Goal: Task Accomplishment & Management: Manage account settings

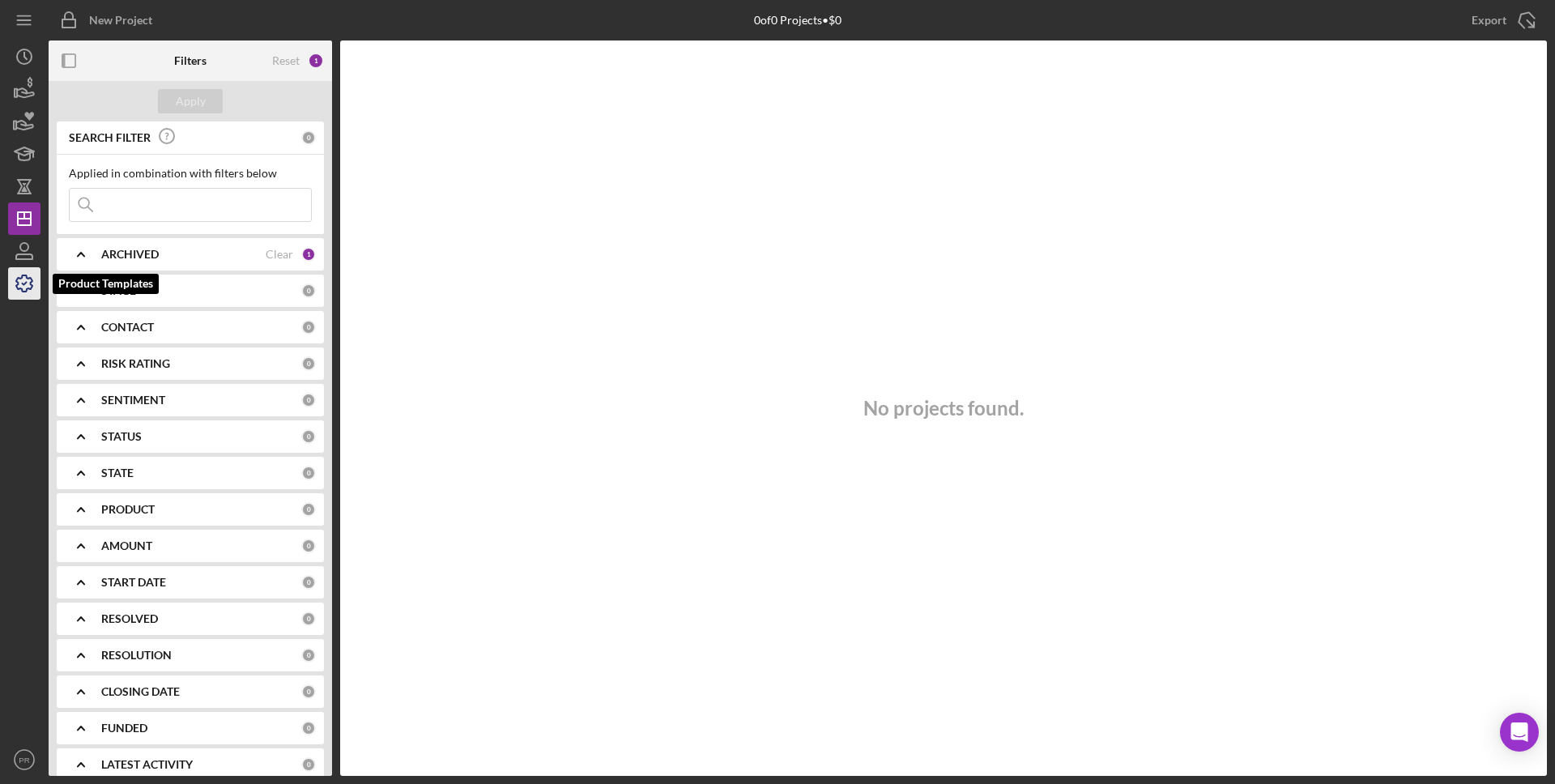
click at [31, 286] on icon "button" at bounding box center [24, 283] width 16 height 16
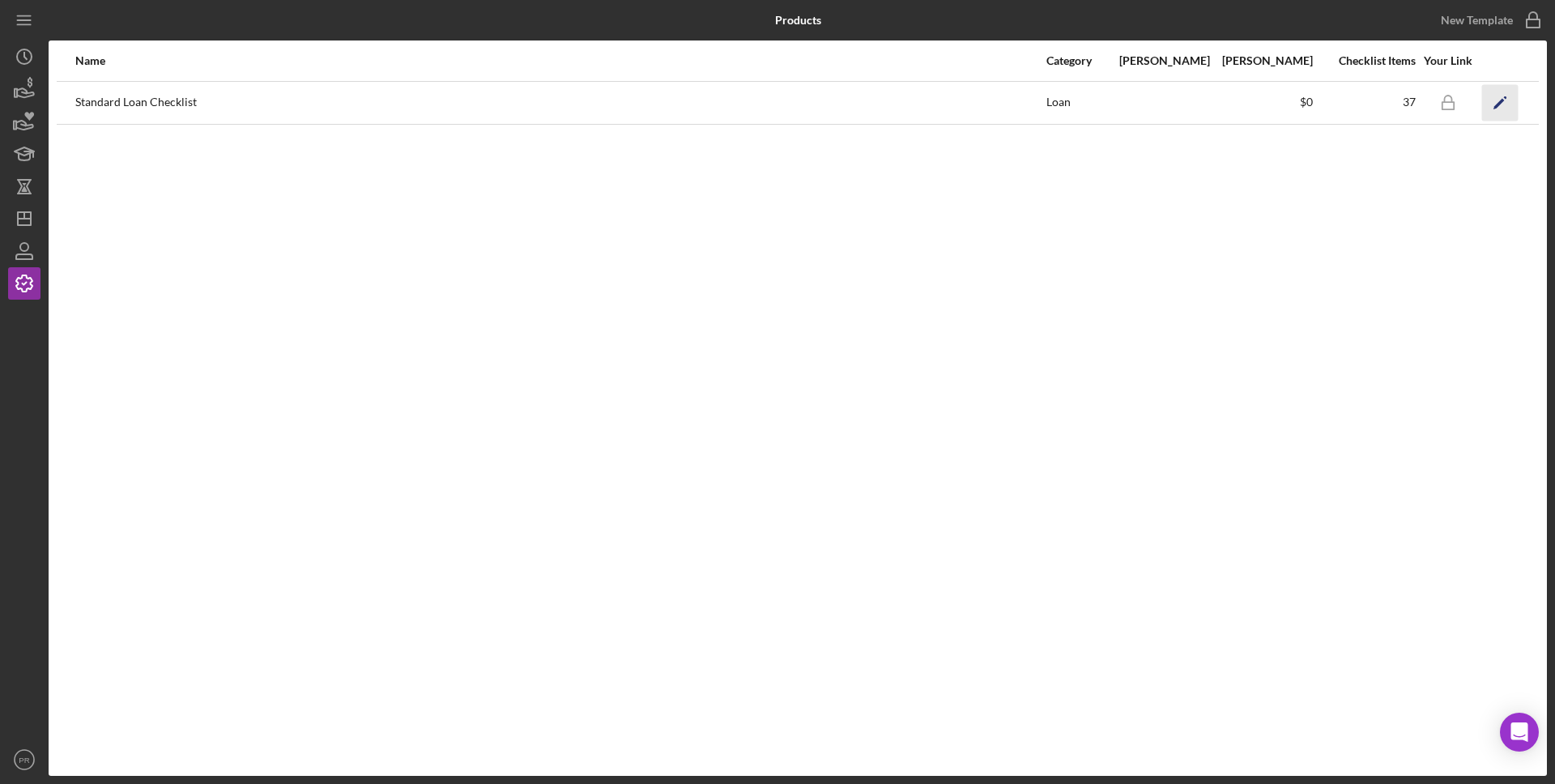
click at [1505, 112] on icon "Icon/Edit" at bounding box center [1500, 103] width 36 height 36
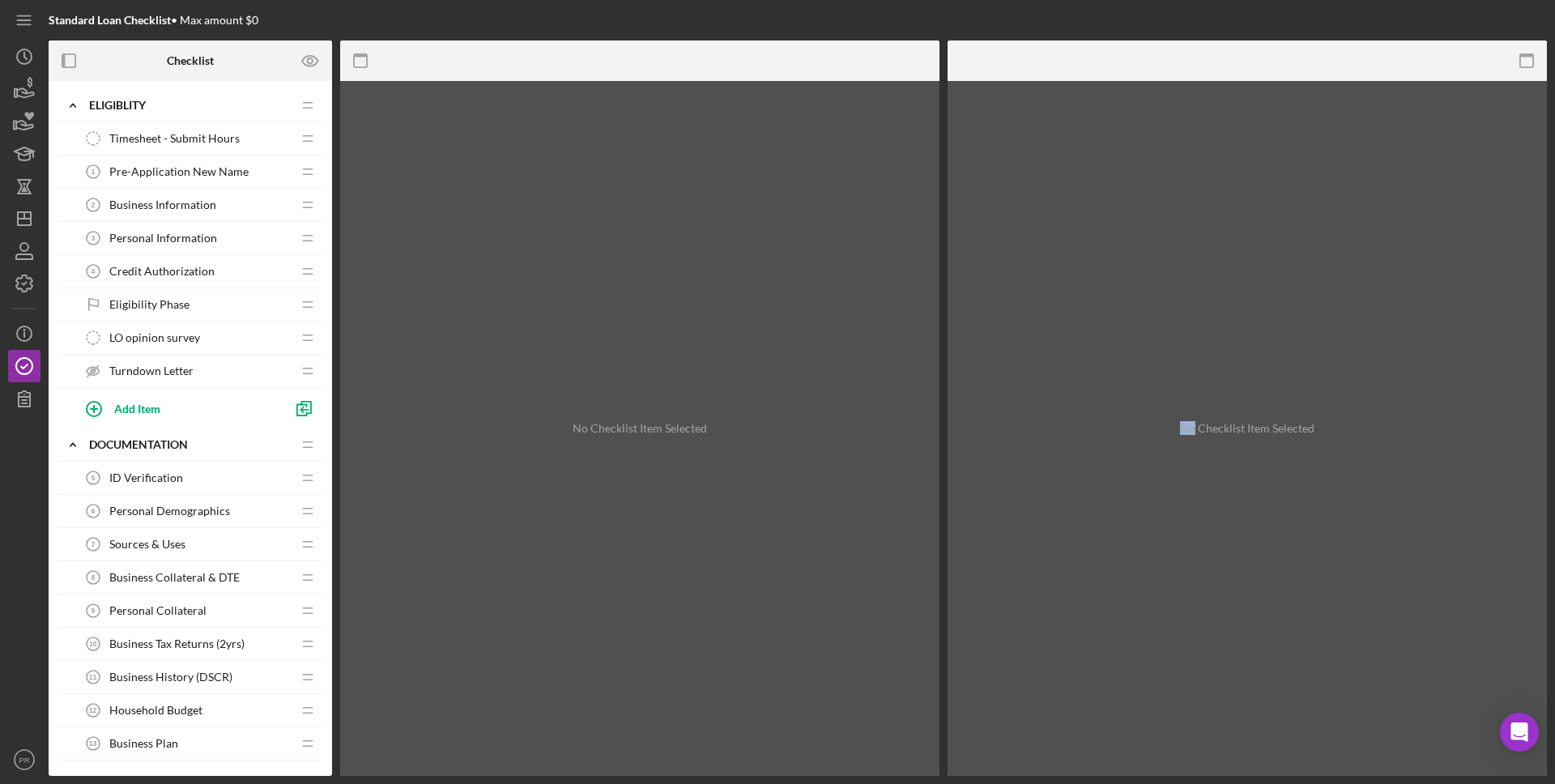
click at [1505, 112] on div "No Checklist Item Selected" at bounding box center [1246, 428] width 599 height 694
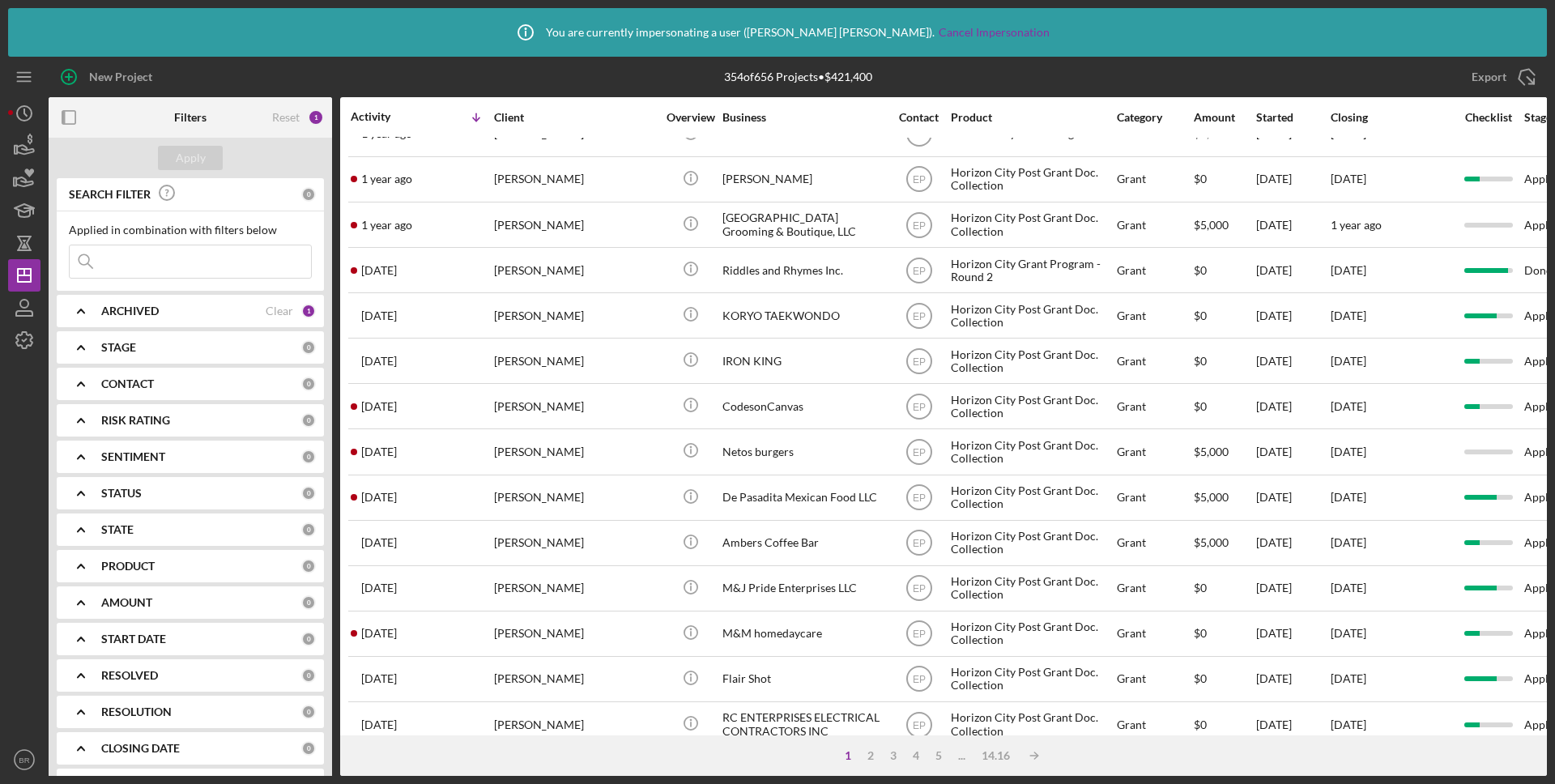
scroll to position [546, 0]
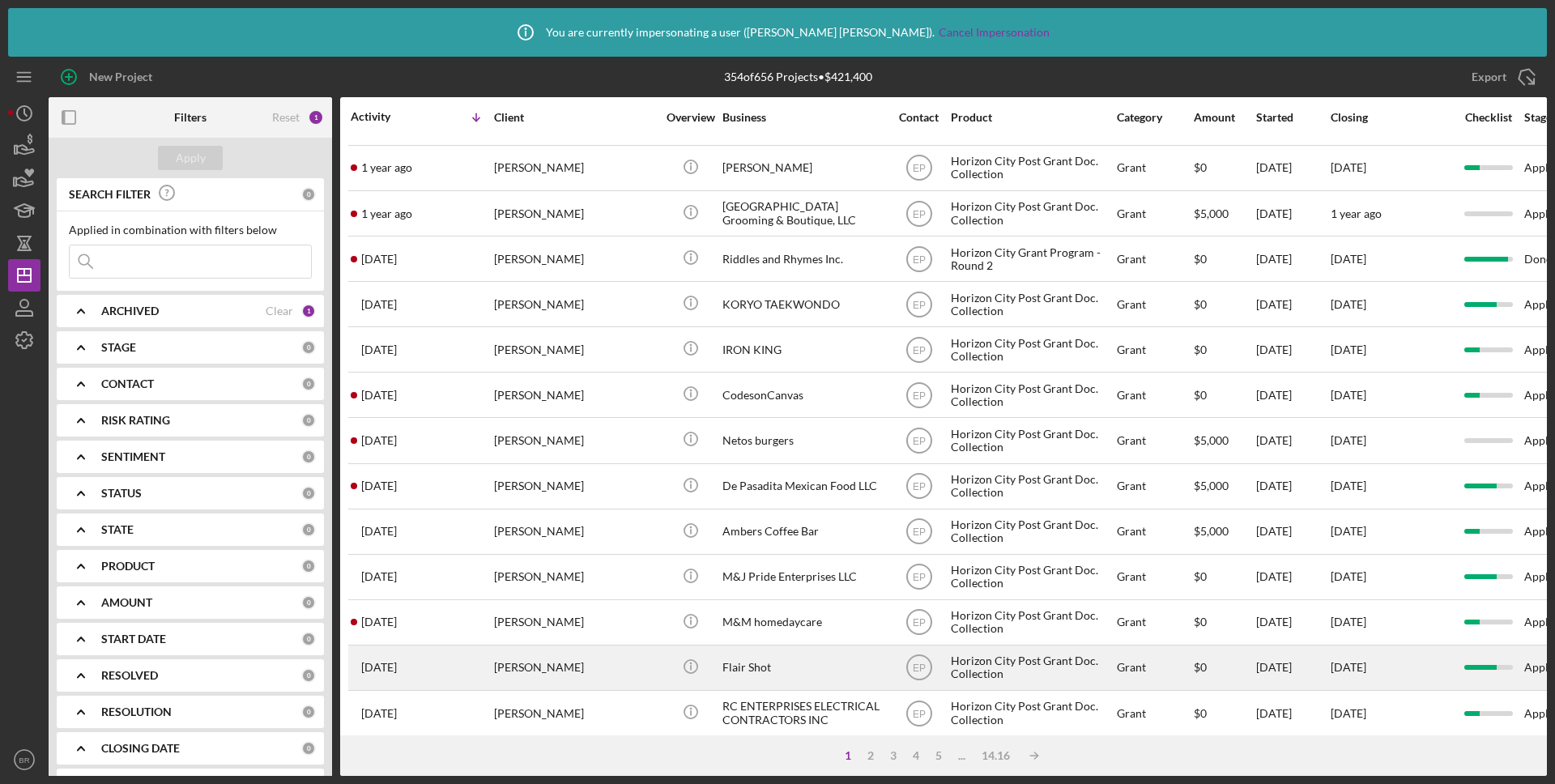
click at [469, 672] on div "2 years ago Angel Rios" at bounding box center [422, 668] width 141 height 43
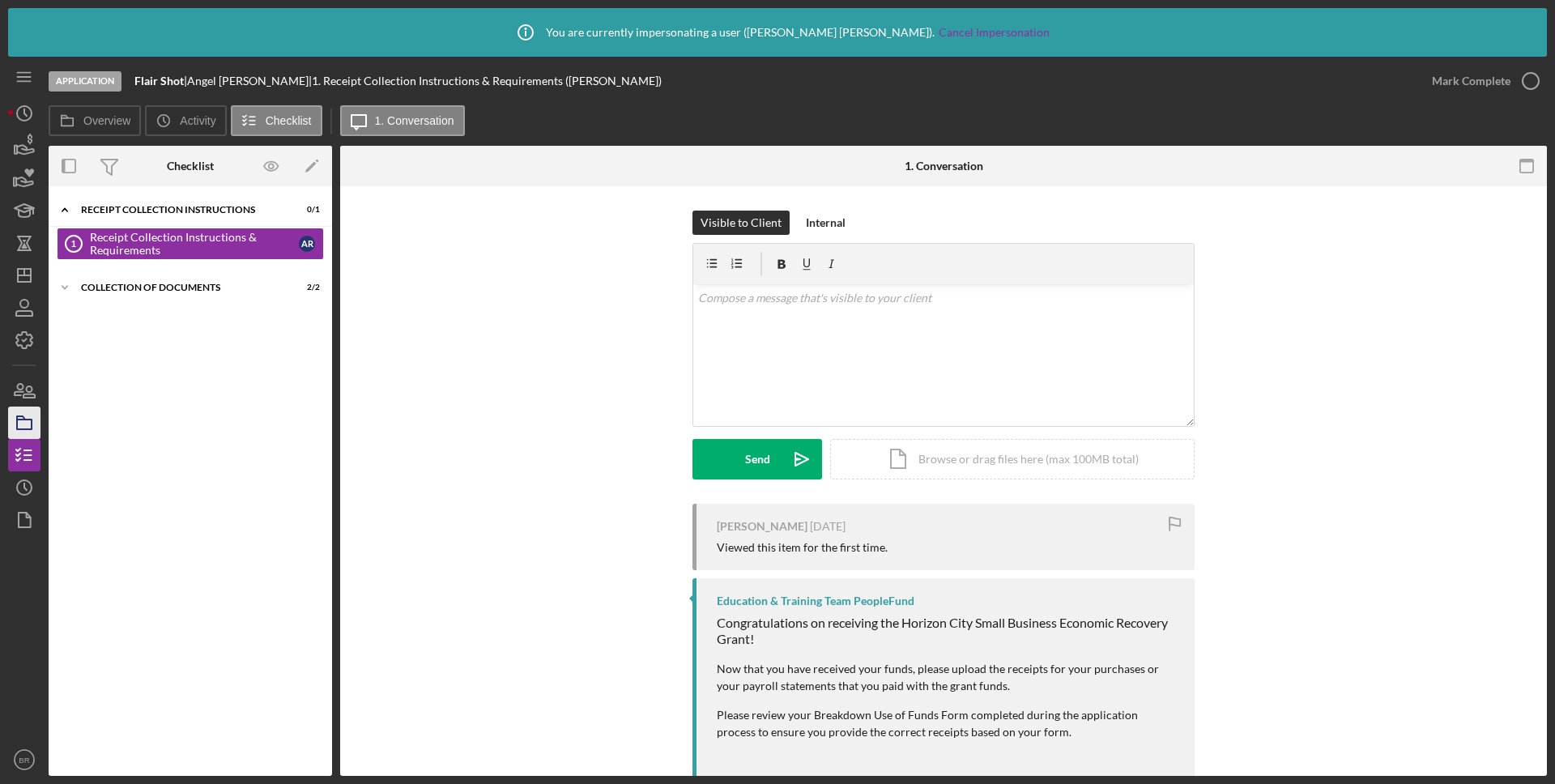
click at [17, 427] on rect "button" at bounding box center [24, 424] width 15 height 9
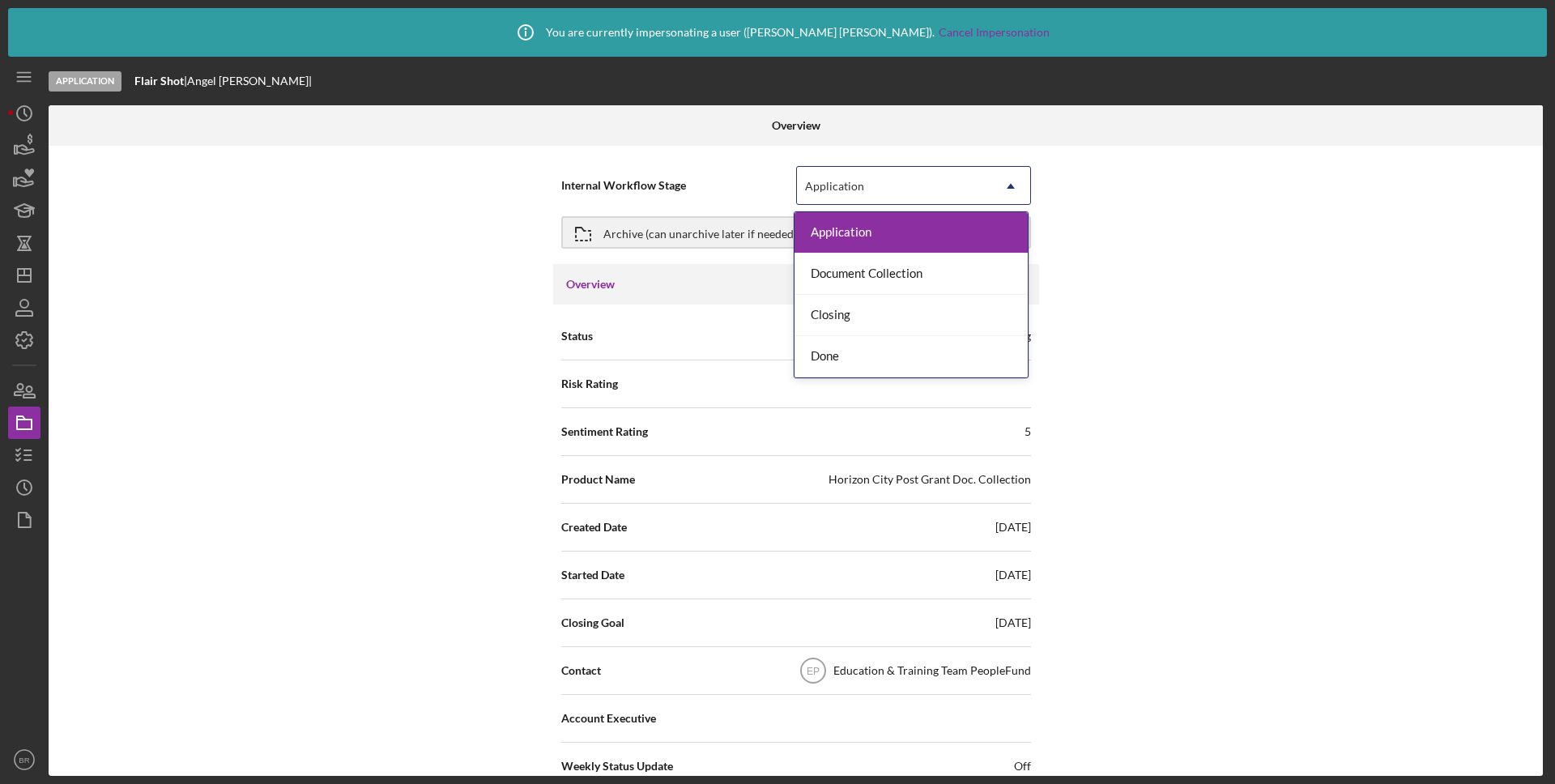
click at [905, 175] on div "Application" at bounding box center [895, 185] width 195 height 37
click at [1477, 445] on div "Internal Workflow Stage Done, 4 of 4. 4 results available. Use Up and Down to c…" at bounding box center [796, 460] width 1495 height 630
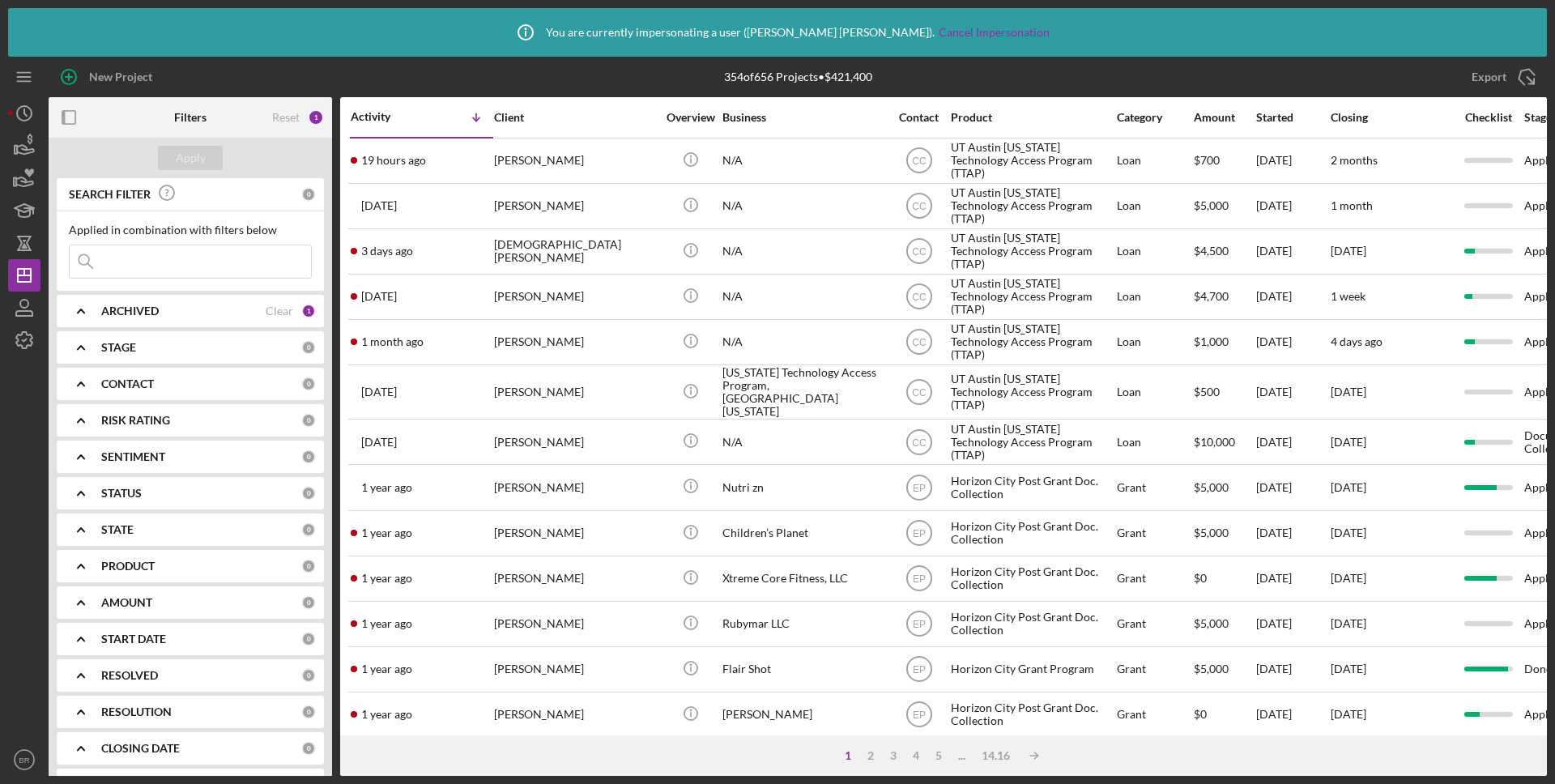
click at [34, 781] on div "Icon/Info You are currently impersonating a user ( Brittany Rivera ). Cancel Im…" at bounding box center [778, 392] width 1555 height 784
click at [30, 775] on div "Icon/Info You are currently impersonating a user ( Brittany Rivera ). Cancel Im…" at bounding box center [778, 392] width 1555 height 784
click at [27, 764] on icon "BR" at bounding box center [24, 759] width 33 height 40
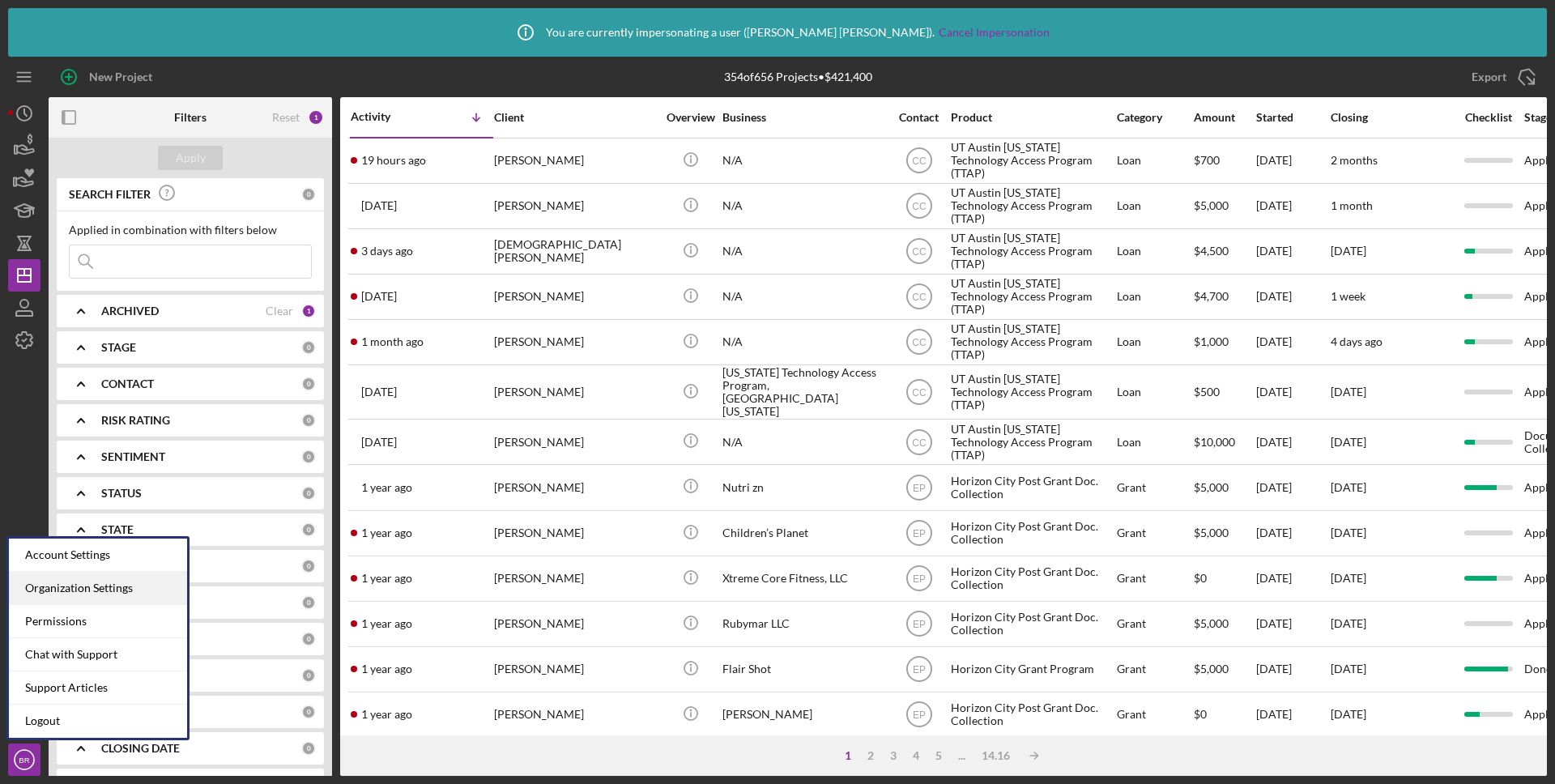
click at [69, 602] on div "Organization Settings" at bounding box center [97, 588] width 178 height 34
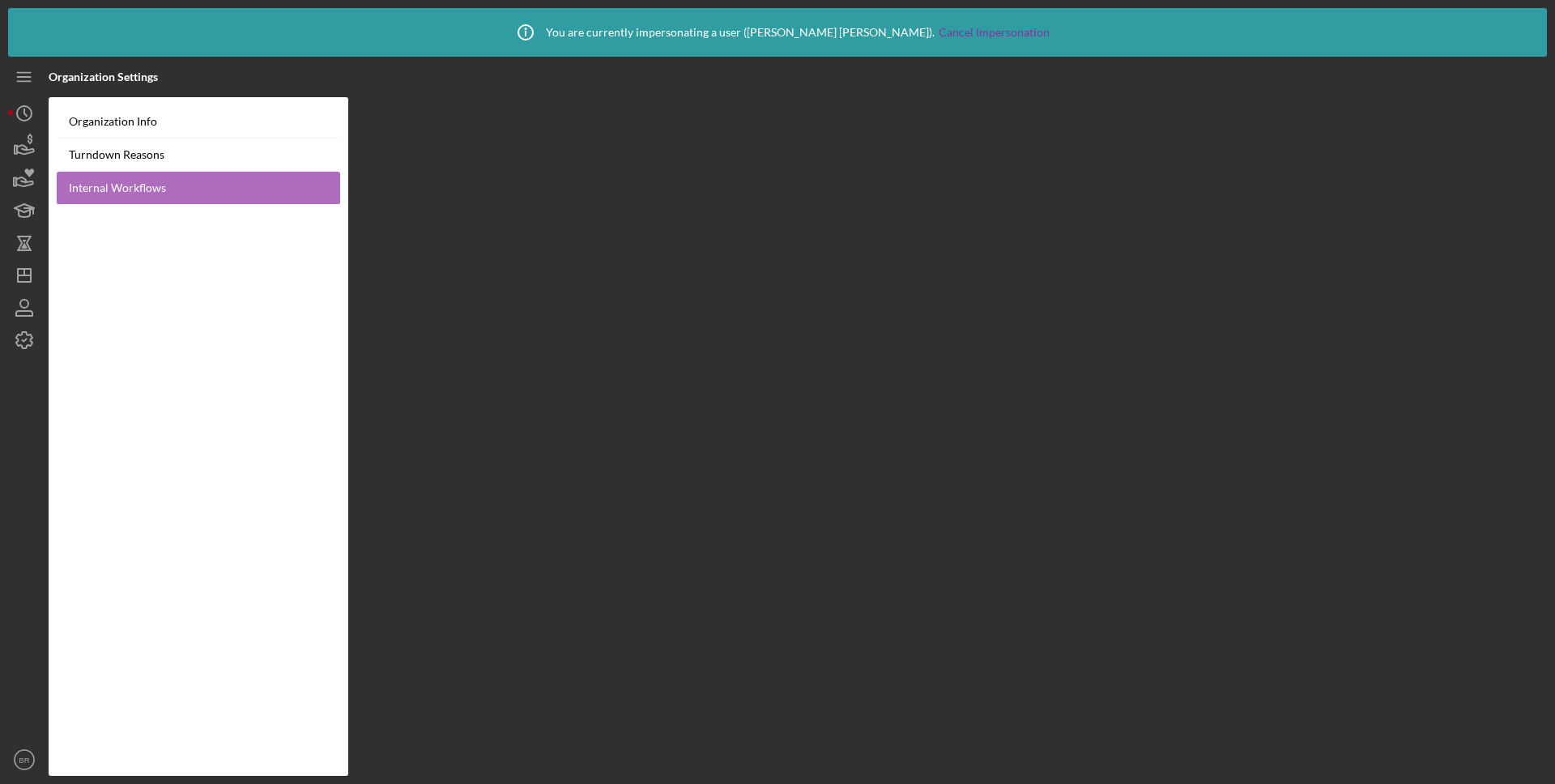
click at [117, 198] on link "Internal Workflows" at bounding box center [198, 188] width 284 height 34
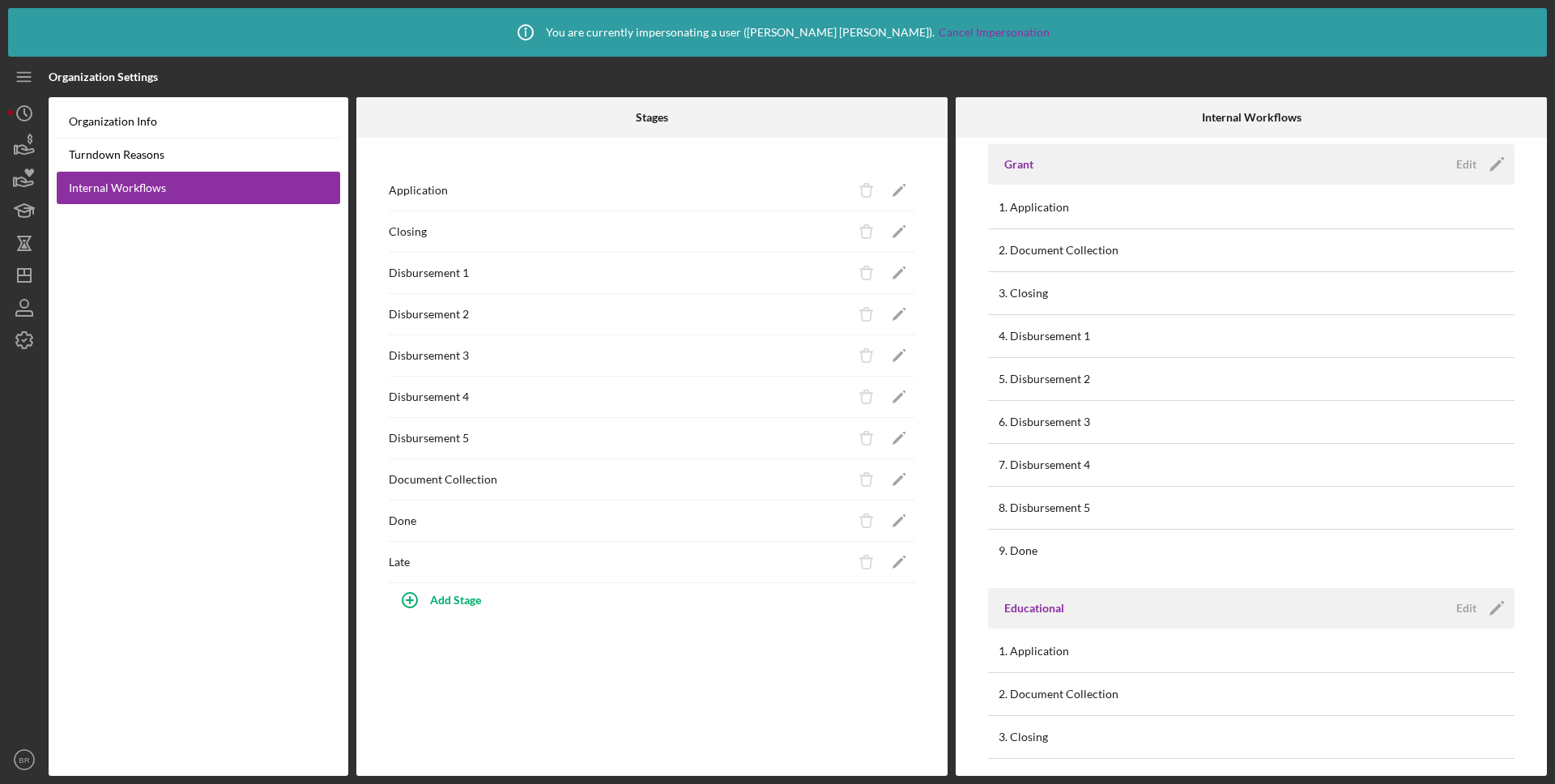
scroll to position [858, 0]
